Goal: Task Accomplishment & Management: Use online tool/utility

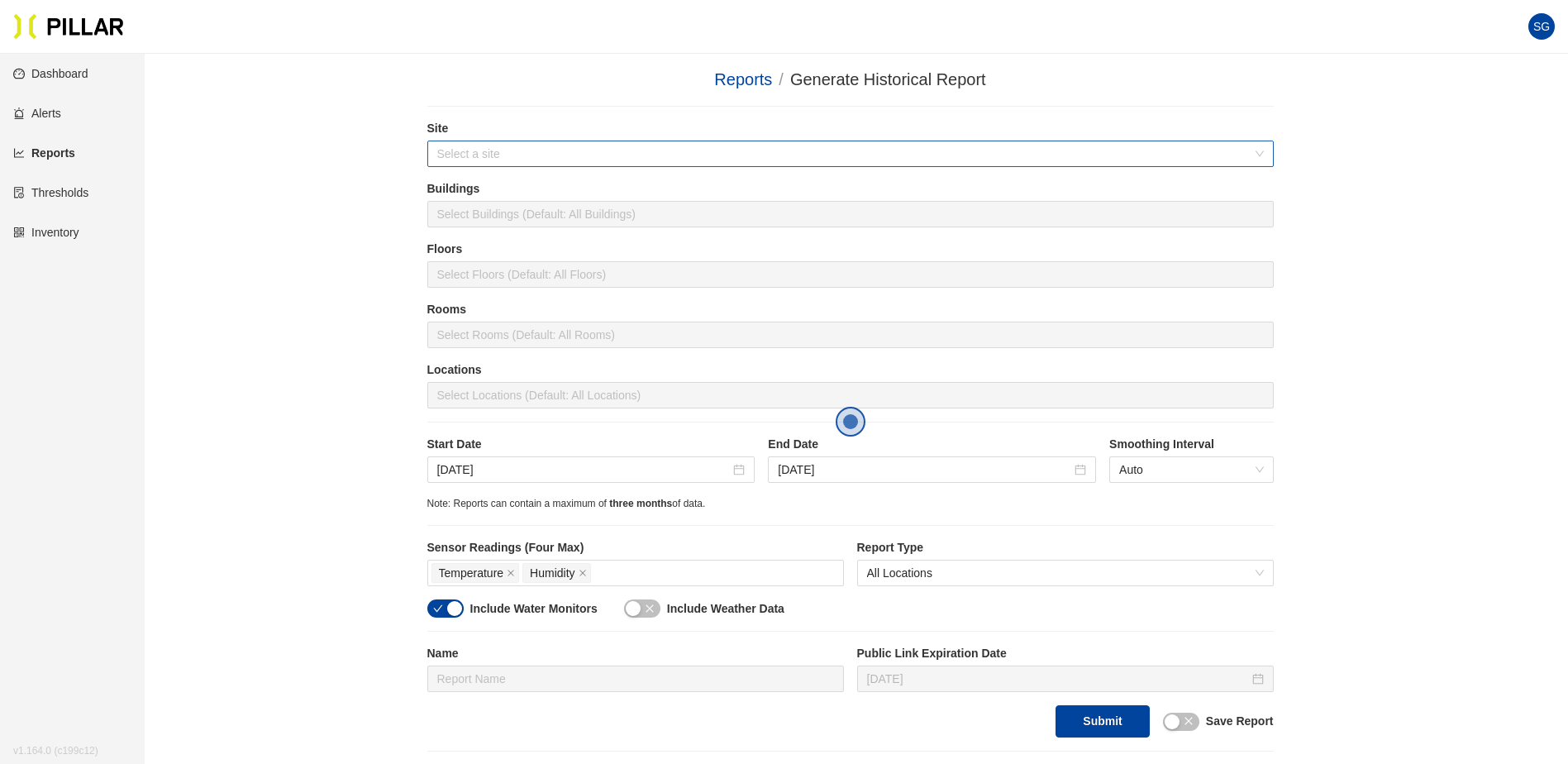
click at [625, 152] on input "search" at bounding box center [844, 153] width 815 height 25
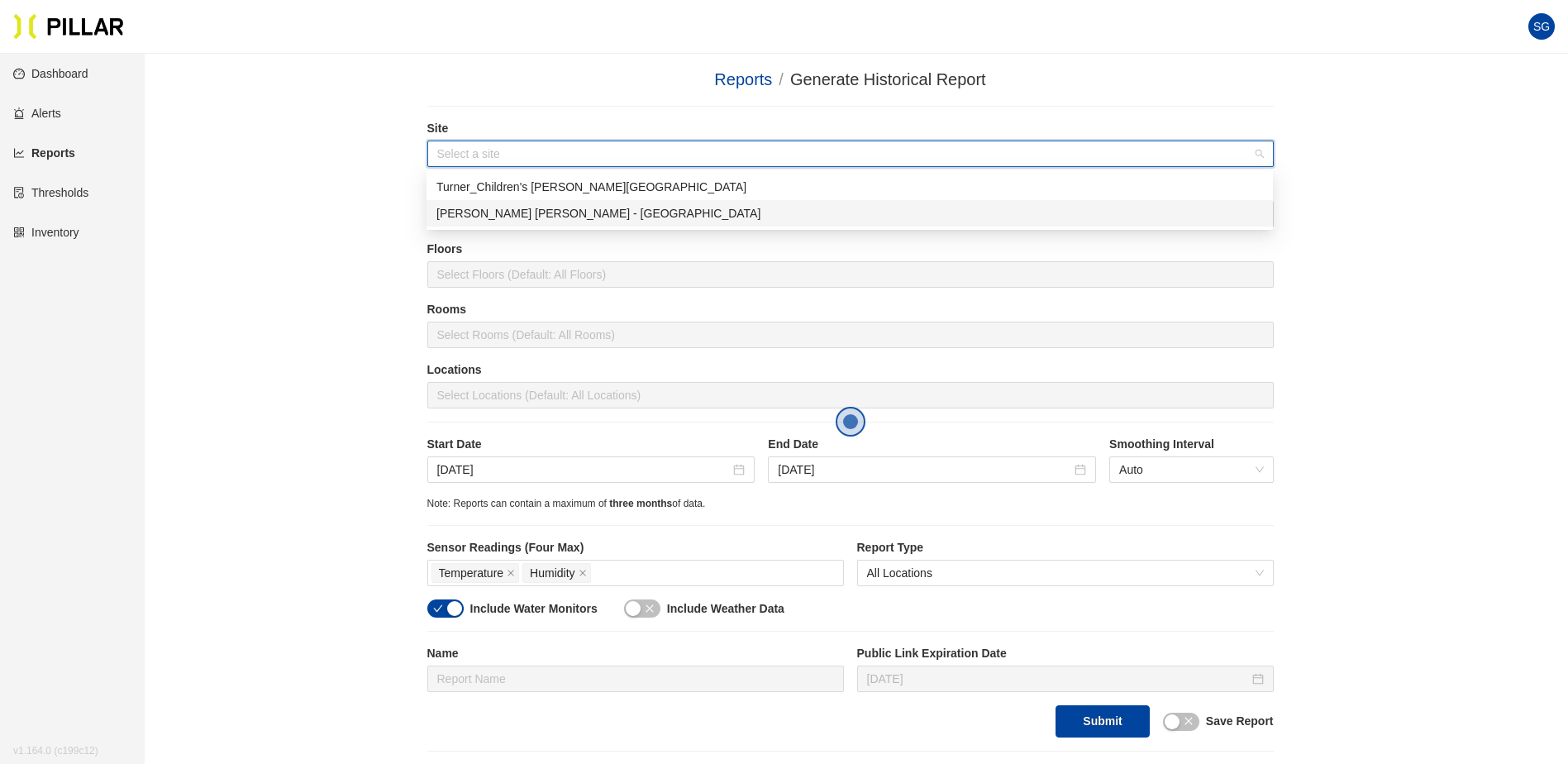
click at [563, 213] on div "[PERSON_NAME] [PERSON_NAME] - [GEOGRAPHIC_DATA]" at bounding box center [849, 213] width 827 height 18
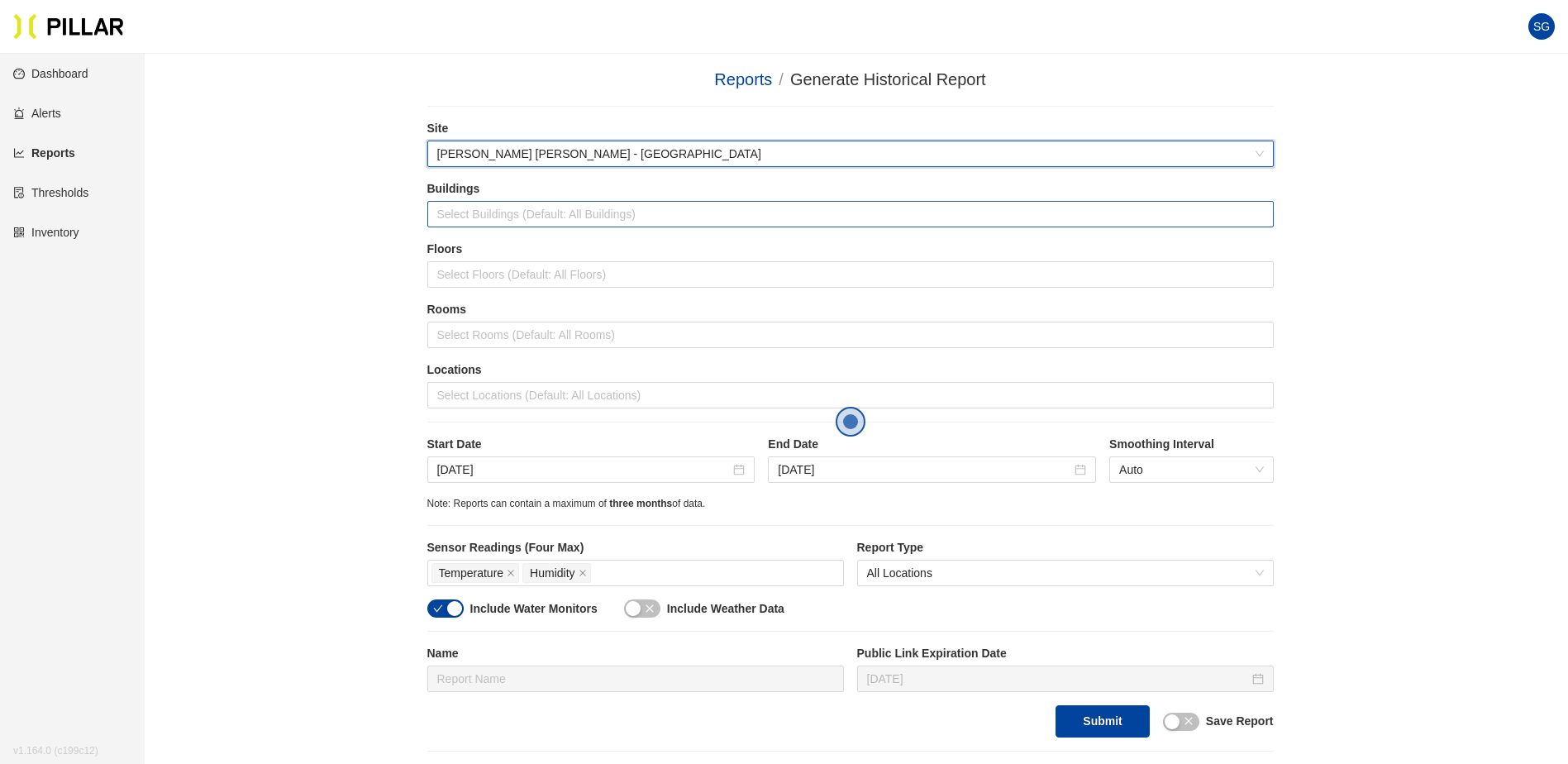
click at [547, 221] on div at bounding box center [850, 214] width 838 height 23
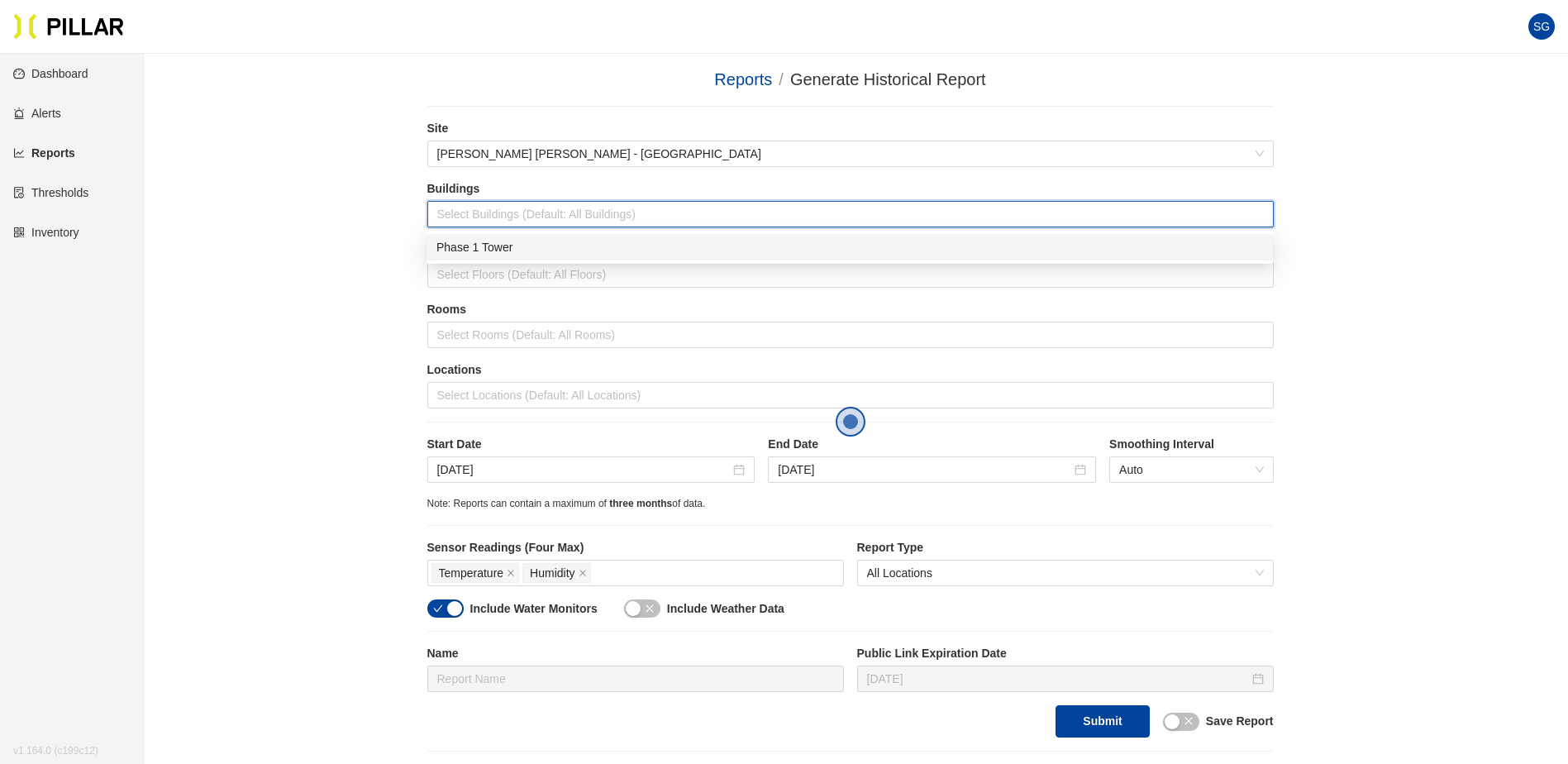
click at [524, 245] on div "Phase 1 Tower" at bounding box center [849, 247] width 827 height 18
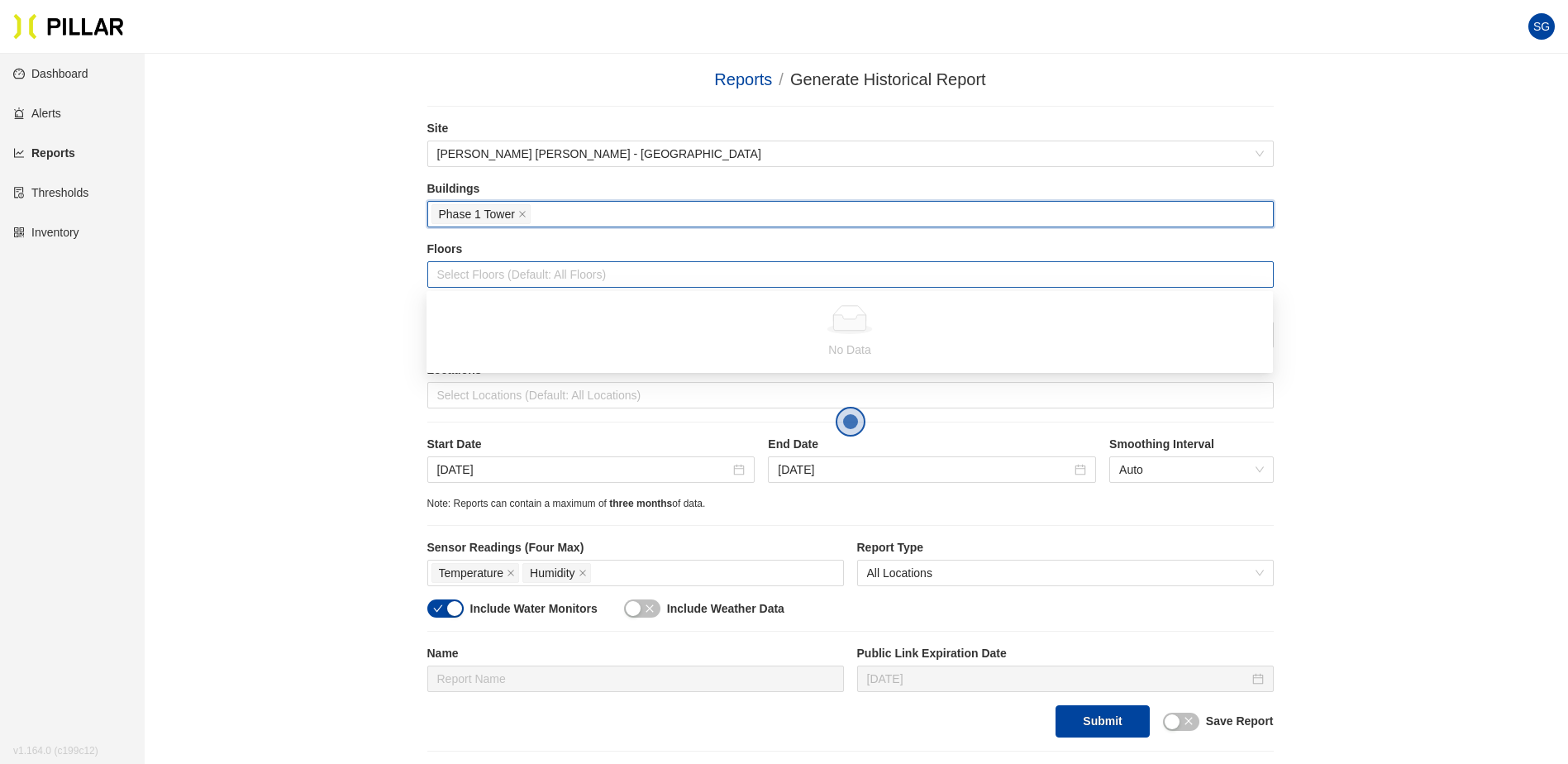
click at [519, 271] on div at bounding box center [850, 274] width 838 height 23
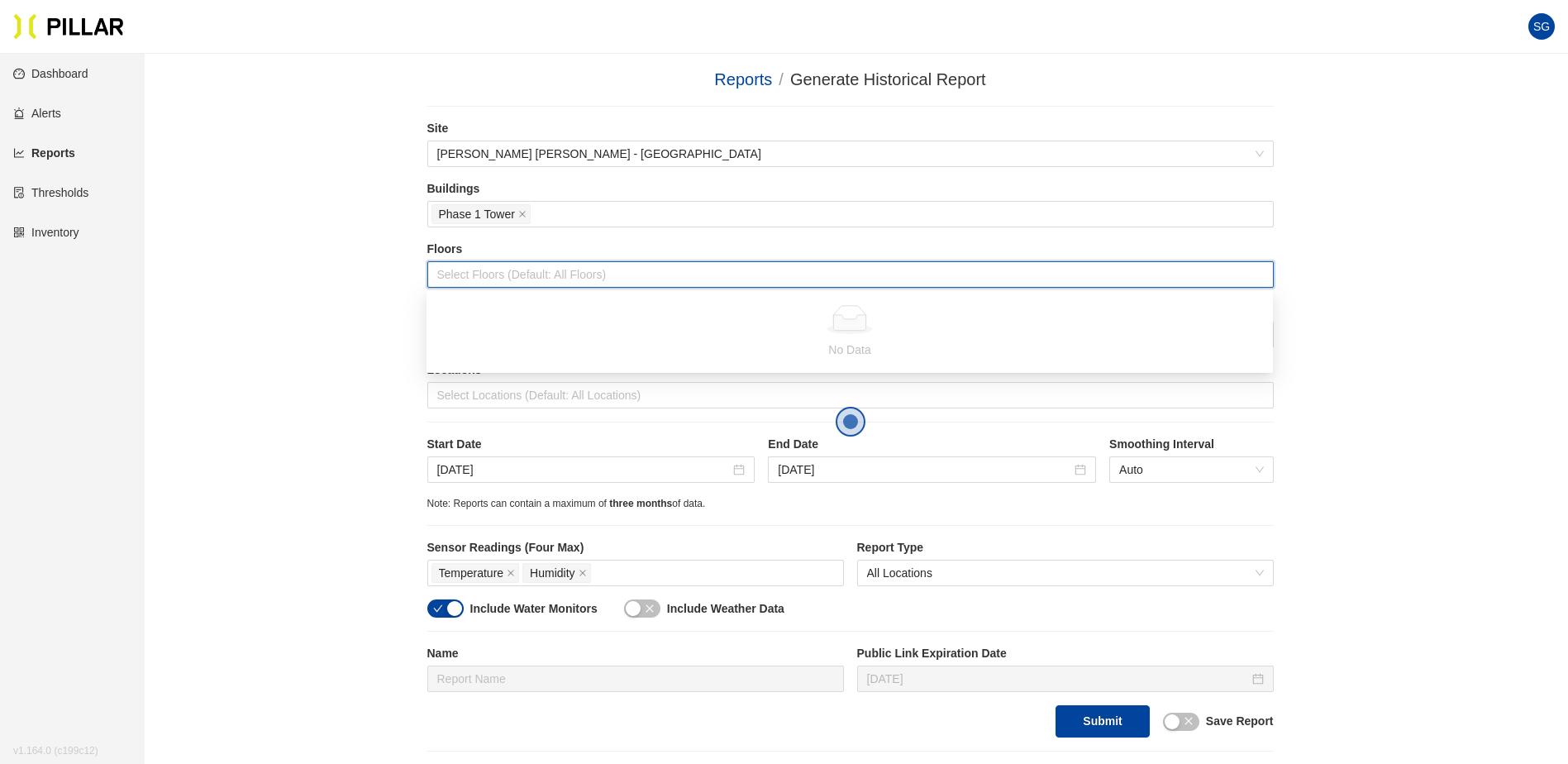
click at [309, 275] on div "Reports / Generate Historical Report / Site [PERSON_NAME] [PERSON_NAME] - Mass …" at bounding box center [850, 409] width 1330 height 685
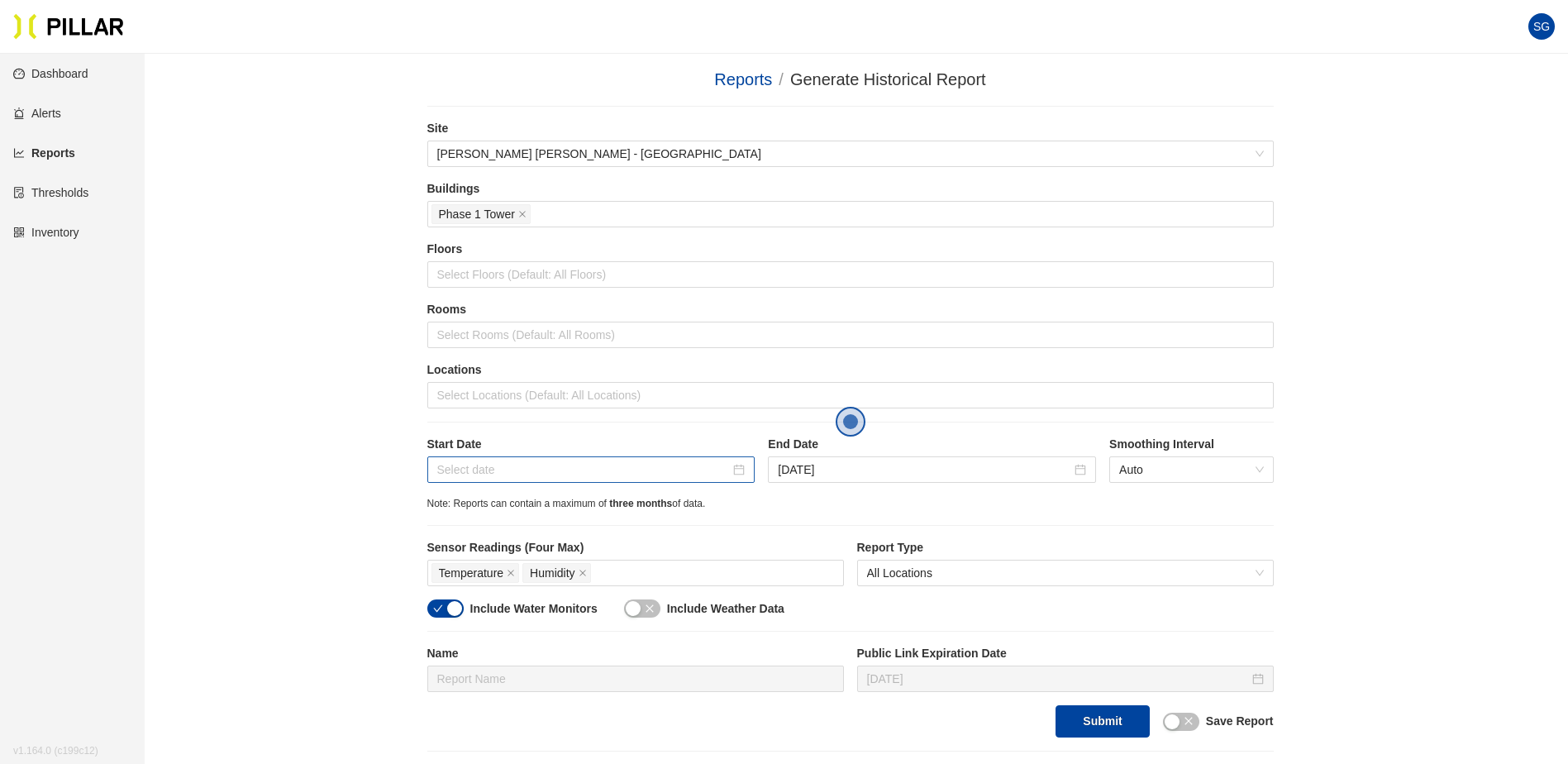
click at [739, 472] on div at bounding box center [591, 469] width 309 height 18
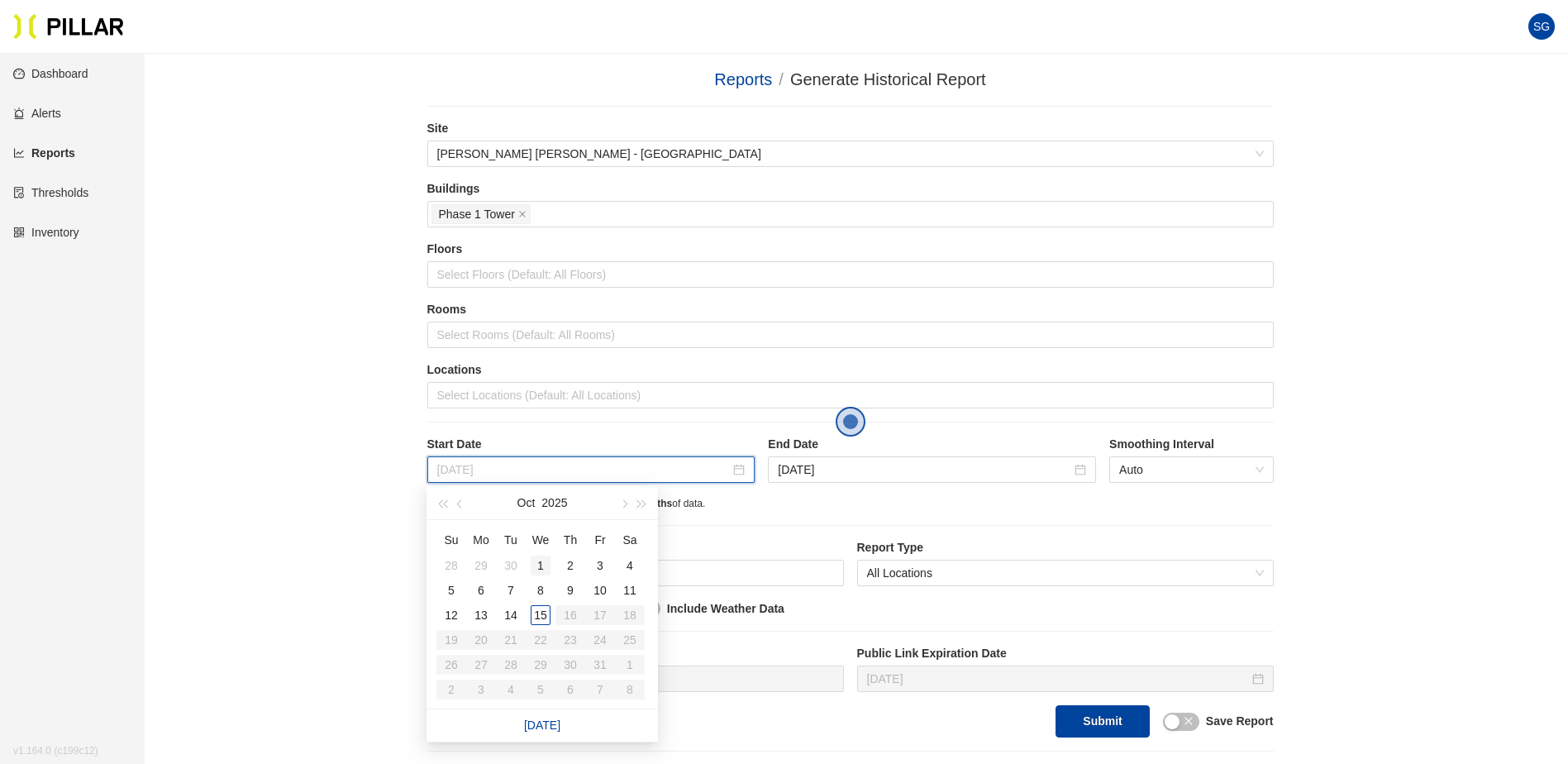
type input "[DATE]"
click at [538, 568] on div "1" at bounding box center [540, 565] width 20 height 20
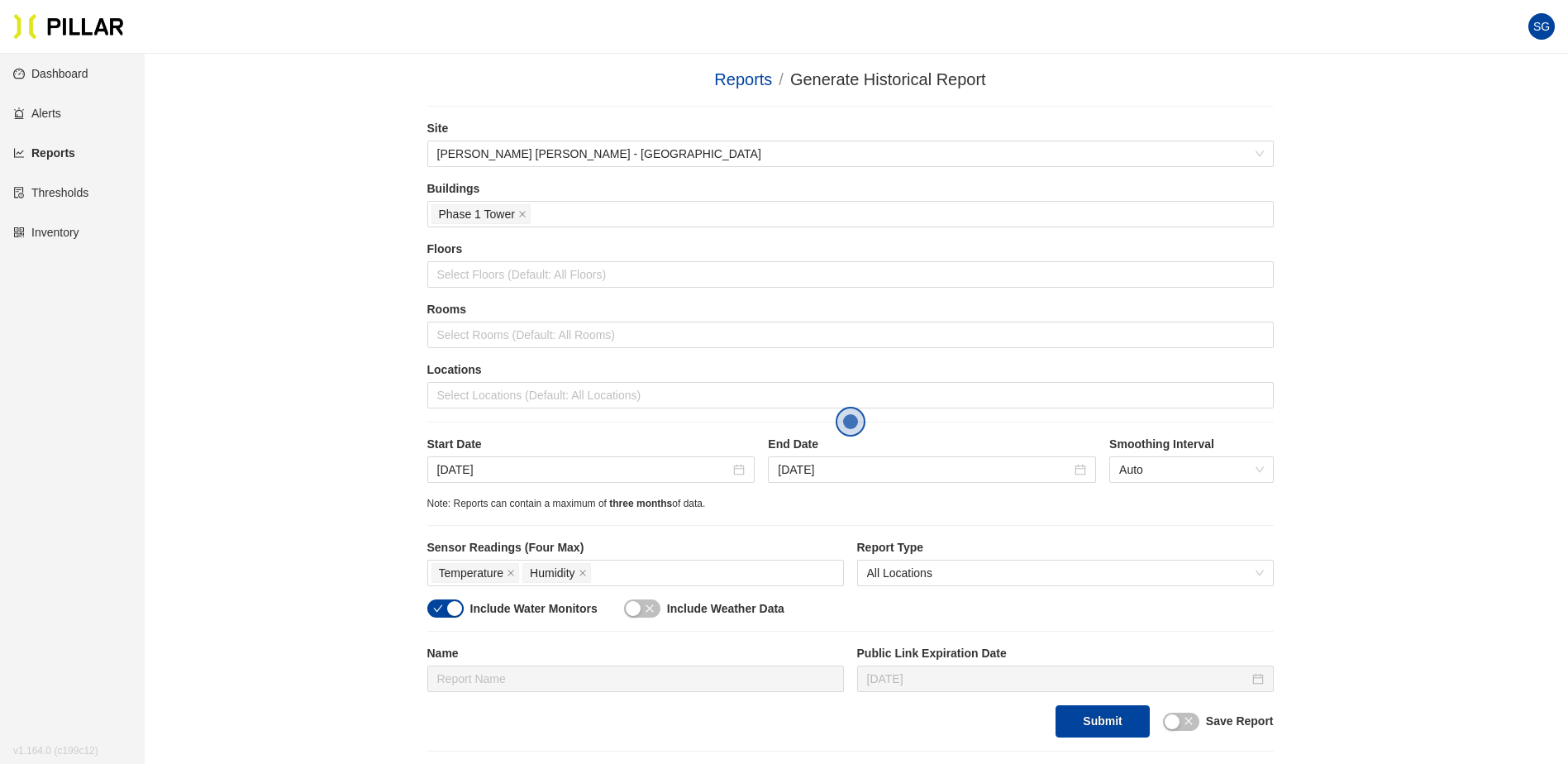
click at [150, 566] on main "Reports / Generate Historical Report / Site [PERSON_NAME] [PERSON_NAME] - Mass …" at bounding box center [784, 535] width 1568 height 963
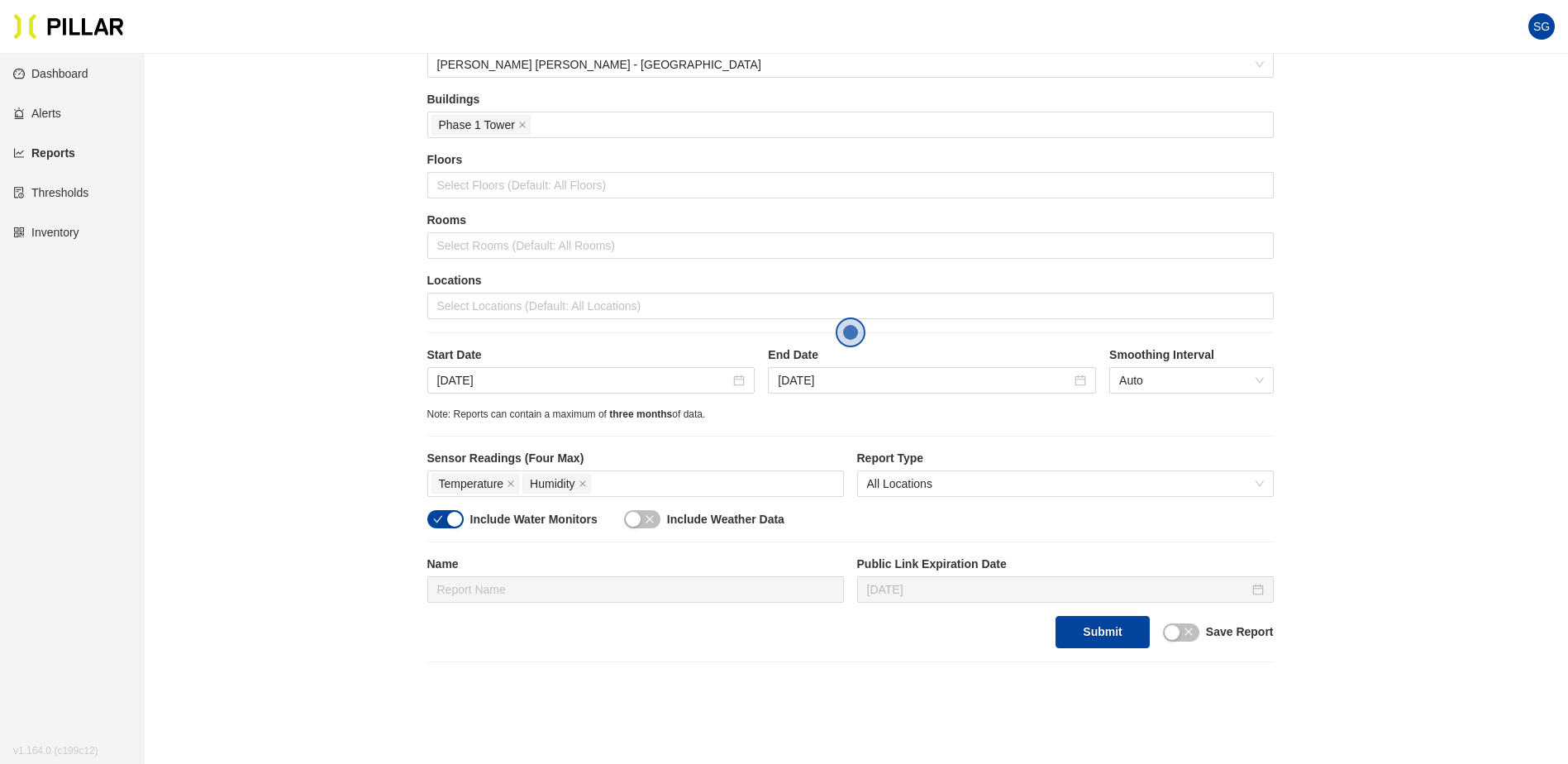
scroll to position [82, 0]
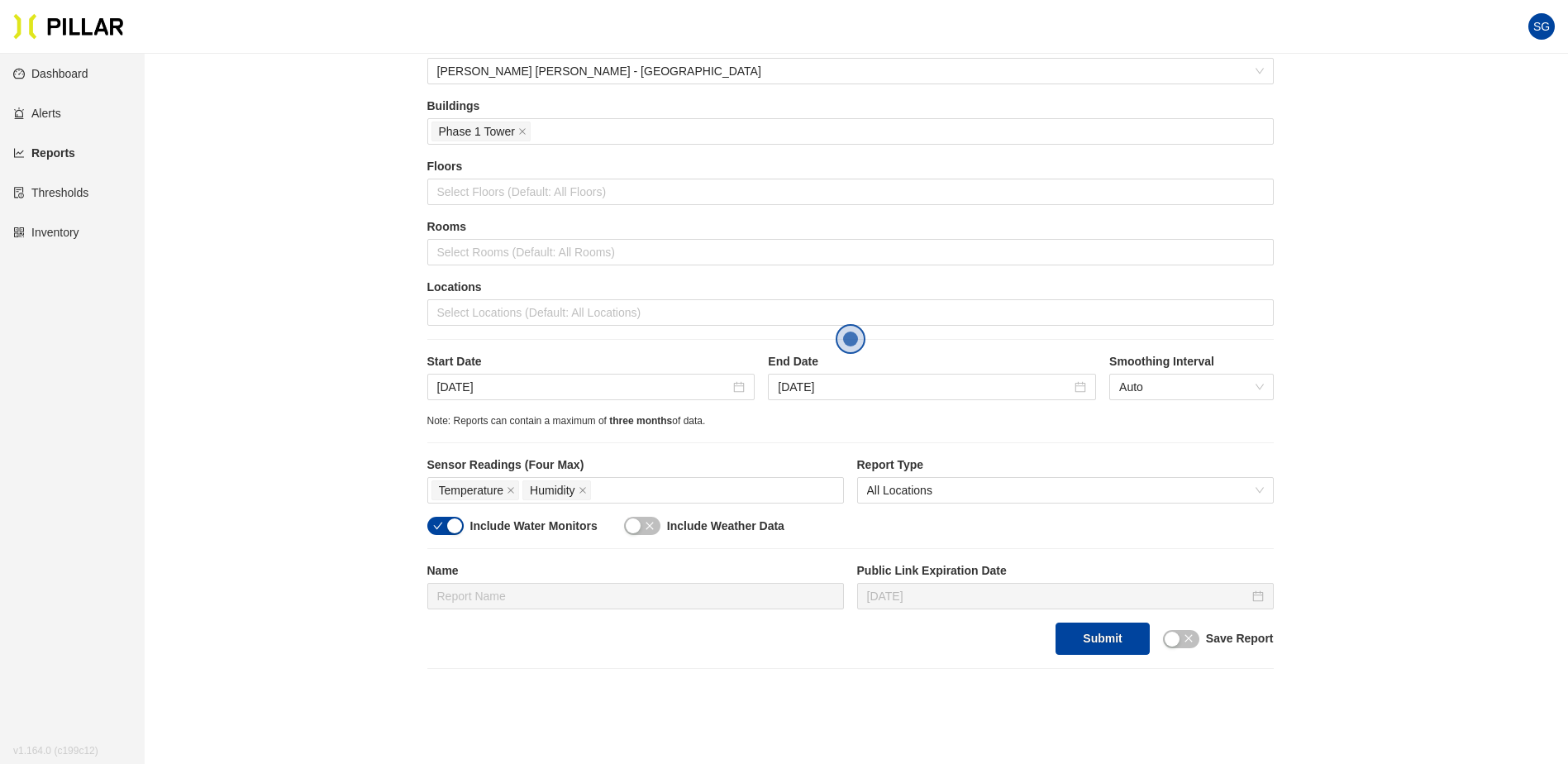
click at [442, 530] on icon "check" at bounding box center [438, 526] width 10 height 10
click at [634, 525] on div "button" at bounding box center [633, 526] width 15 height 15
click at [1129, 643] on button "Submit" at bounding box center [1103, 638] width 94 height 32
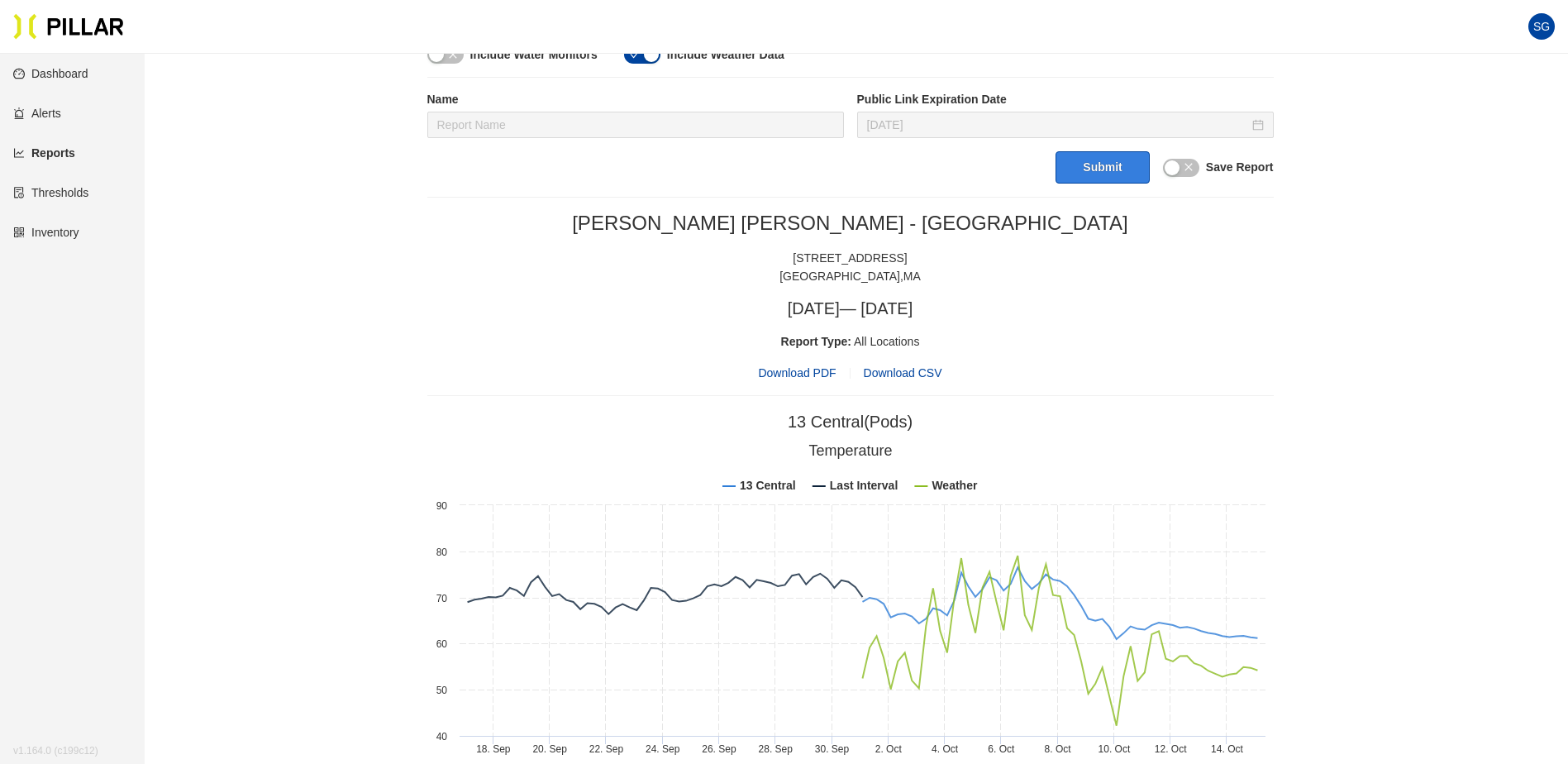
scroll to position [0, 0]
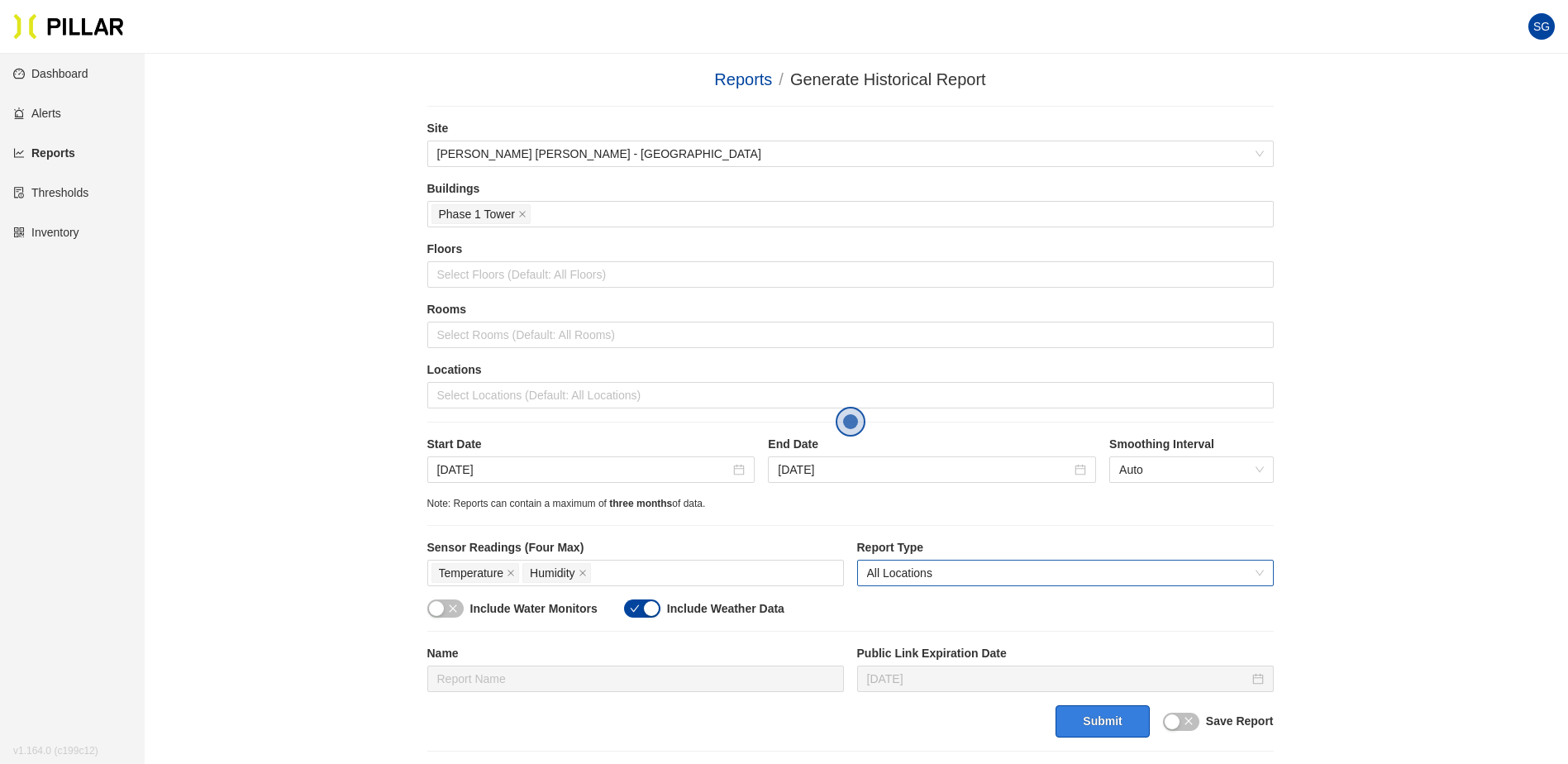
click at [971, 575] on span "All Locations" at bounding box center [1065, 572] width 397 height 25
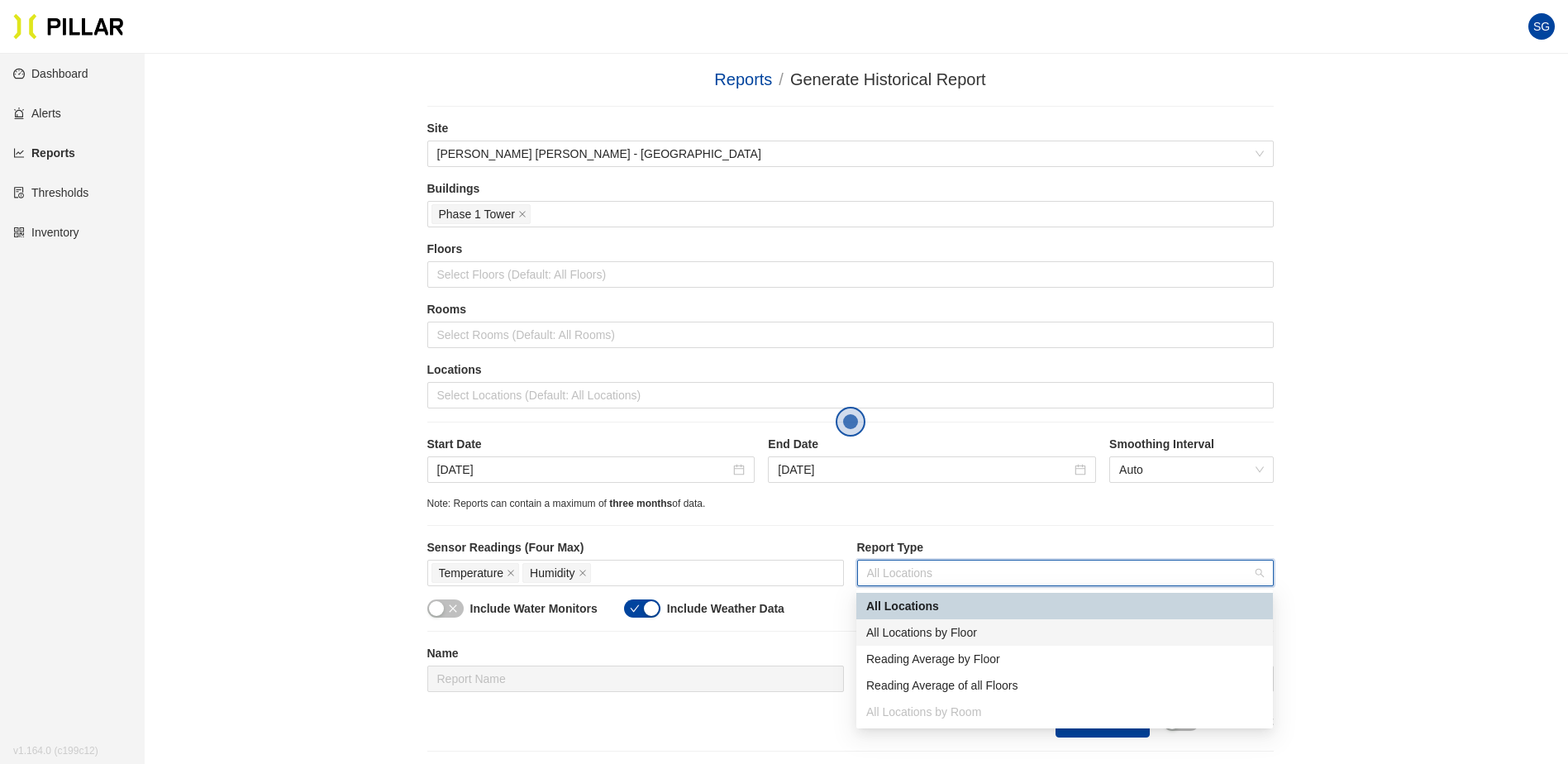
click at [966, 630] on div "All Locations by Floor" at bounding box center [1064, 632] width 397 height 18
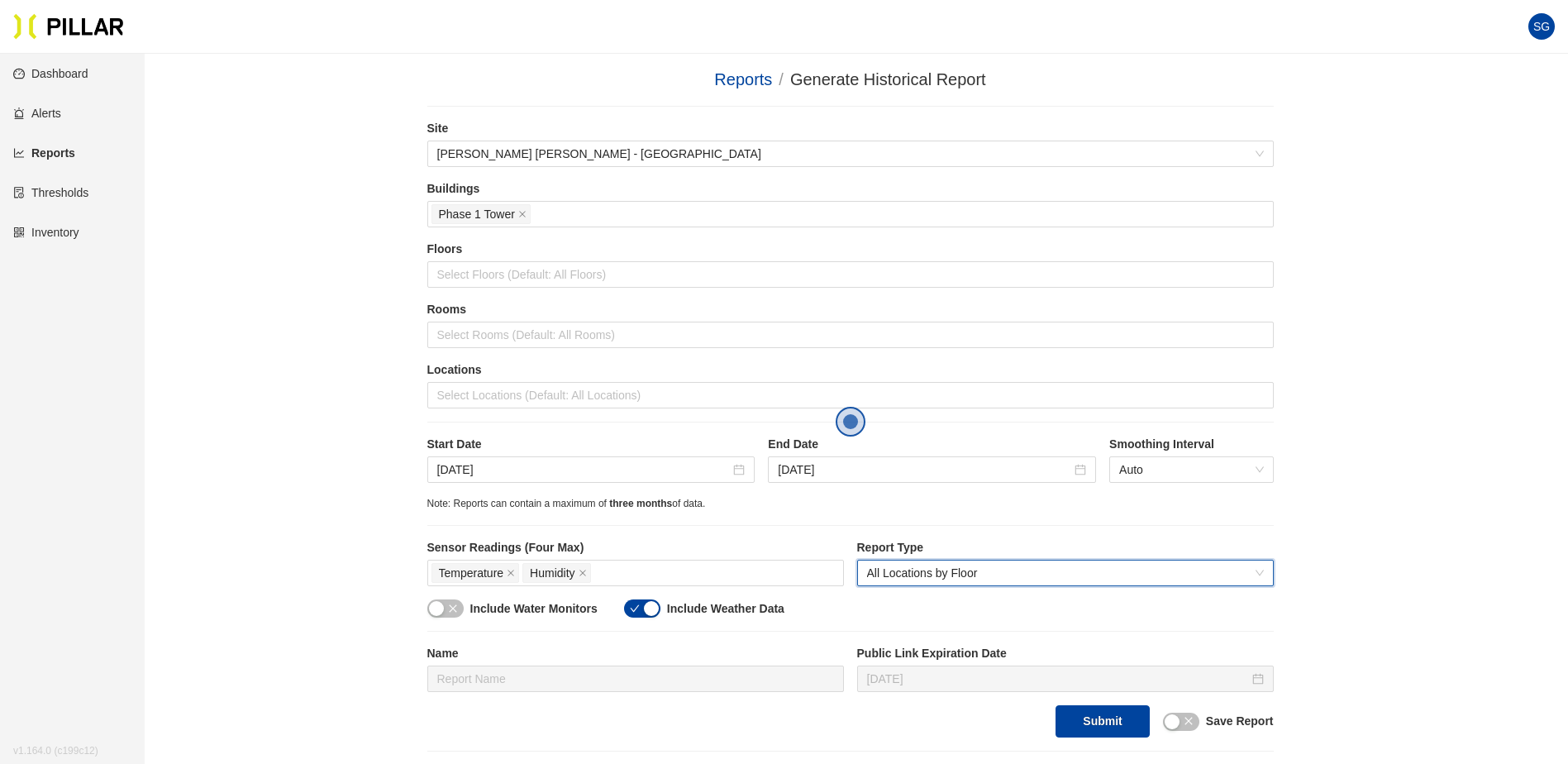
click at [914, 578] on span "All Locations by Floor" at bounding box center [1065, 572] width 397 height 25
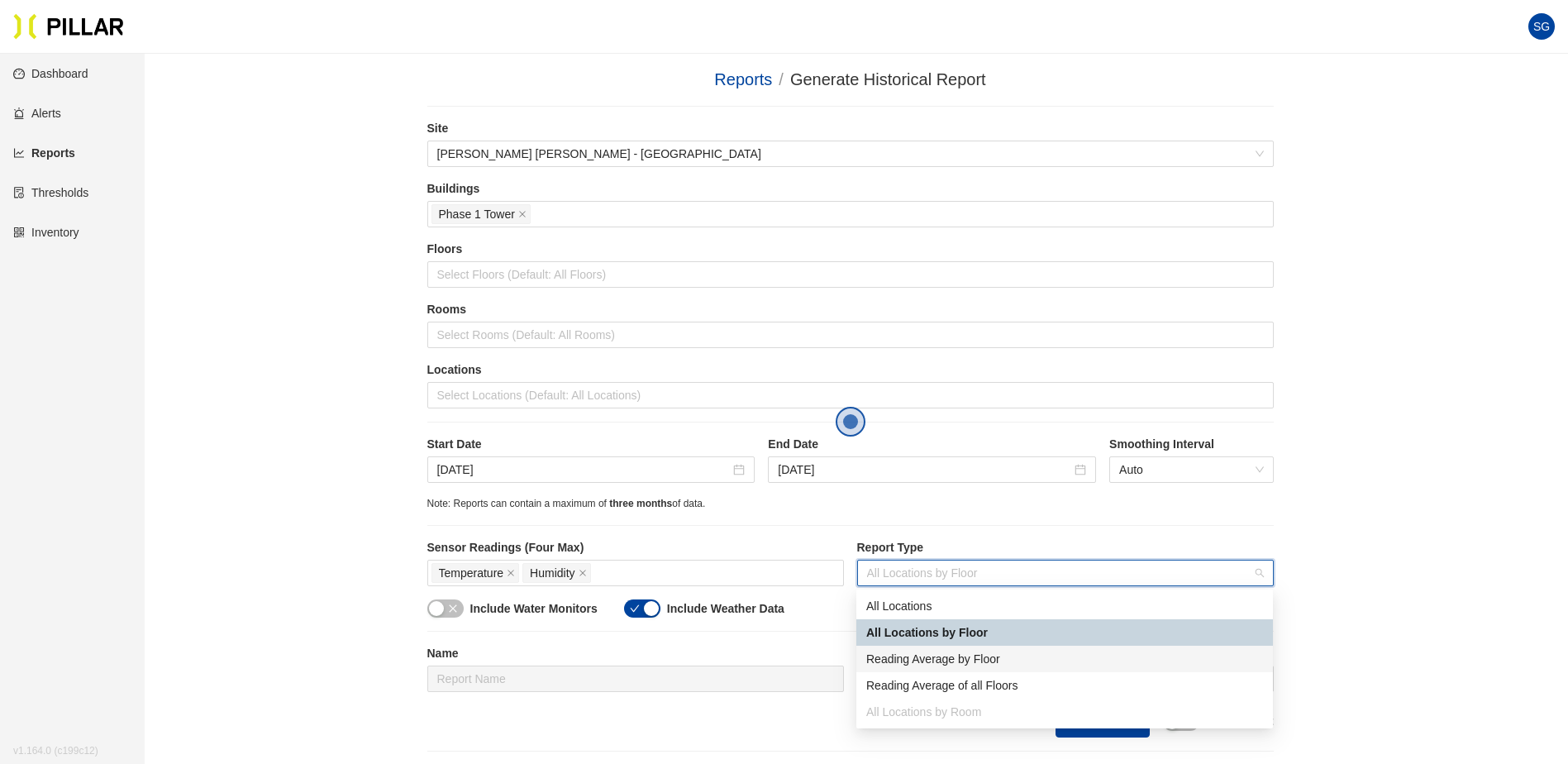
drag, startPoint x: 954, startPoint y: 657, endPoint x: 1005, endPoint y: 606, distance: 72.1
click at [954, 657] on div "Reading Average by Floor" at bounding box center [1064, 658] width 397 height 18
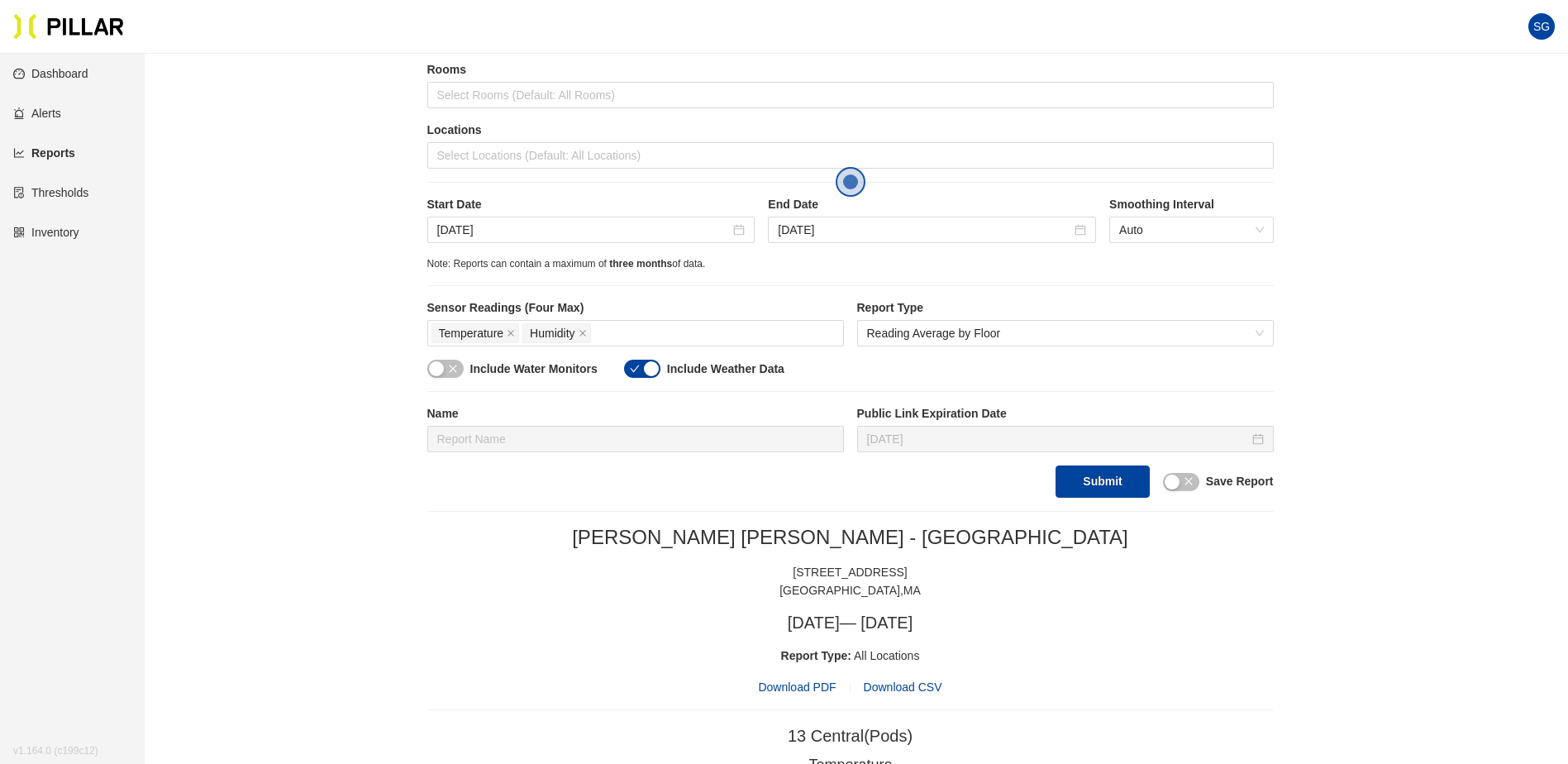
scroll to position [248, 0]
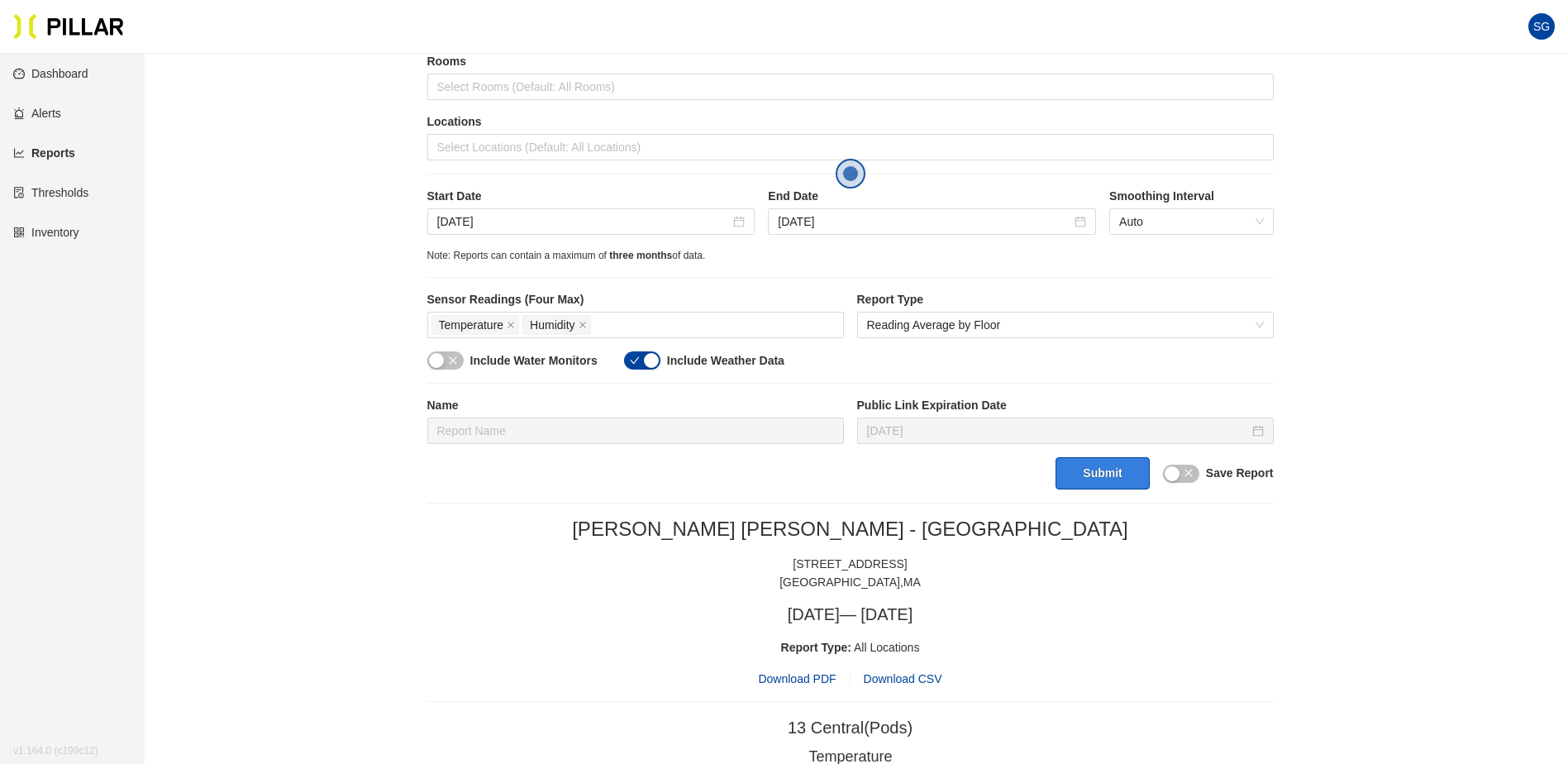
click at [1094, 479] on button "Submit" at bounding box center [1103, 473] width 94 height 32
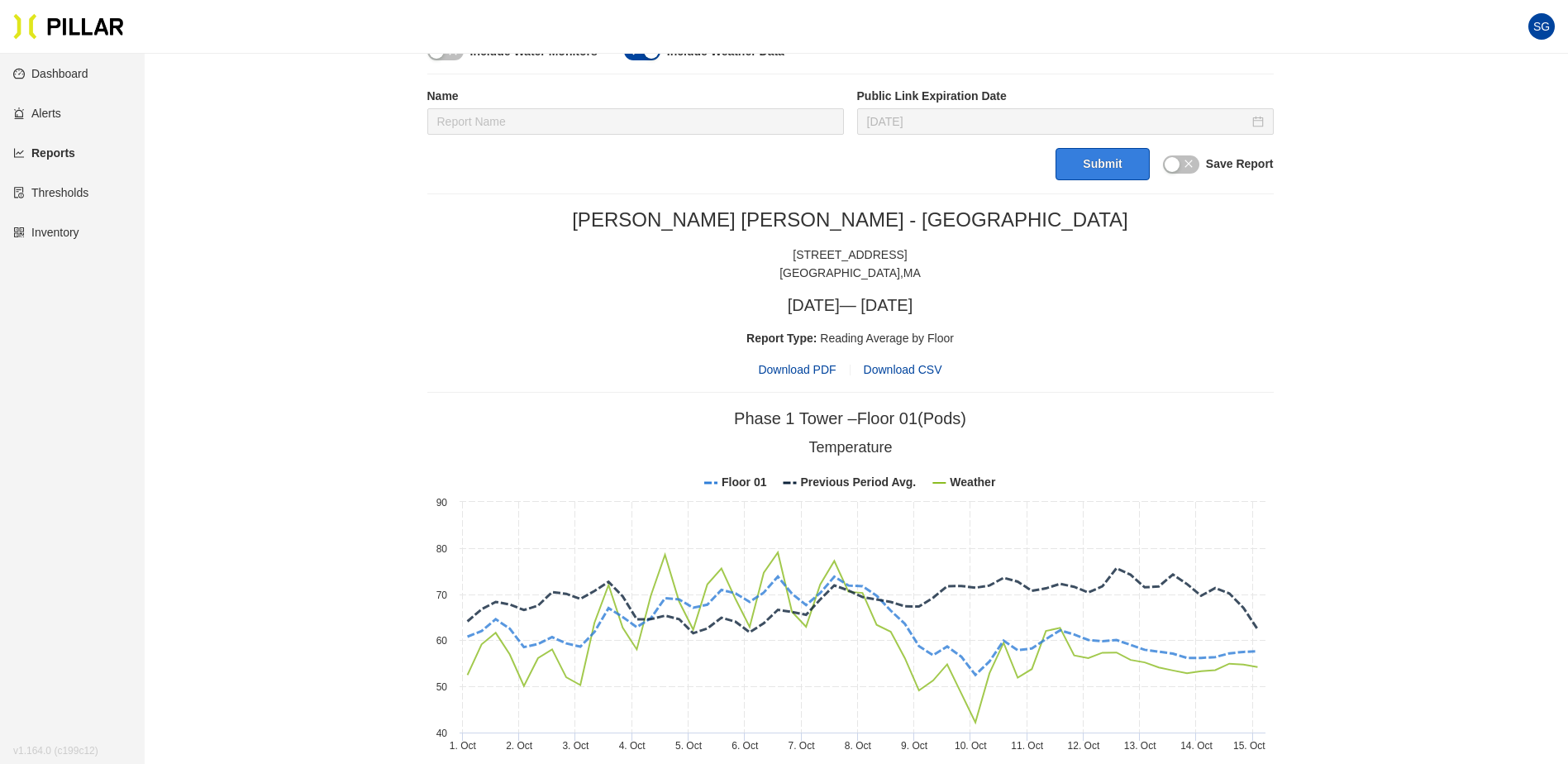
scroll to position [368, 0]
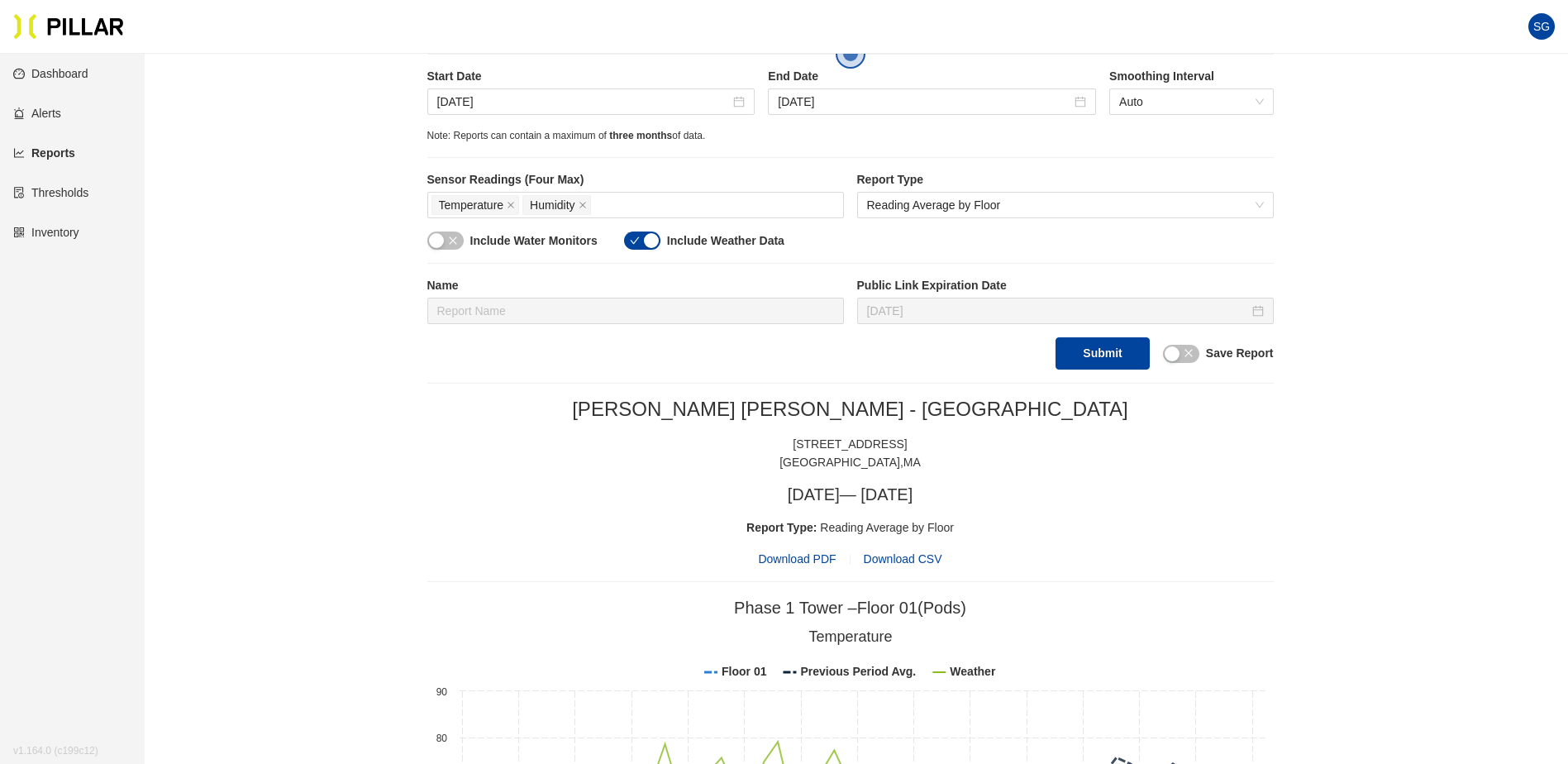
click at [777, 560] on span "Download PDF" at bounding box center [797, 558] width 78 height 18
